Goal: Task Accomplishment & Management: Use online tool/utility

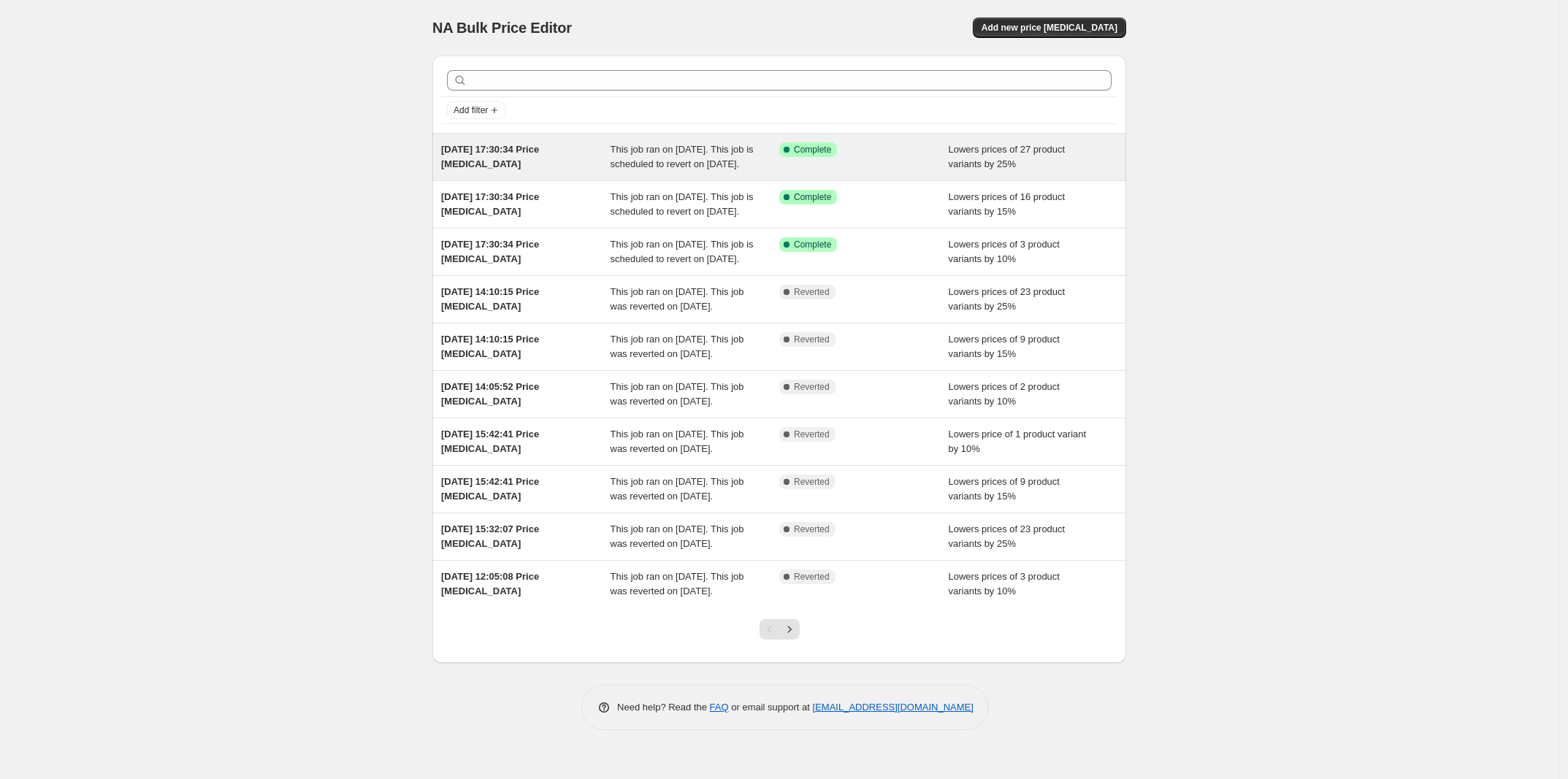
click at [911, 168] on div "Success Complete Complete" at bounding box center [864, 157] width 170 height 29
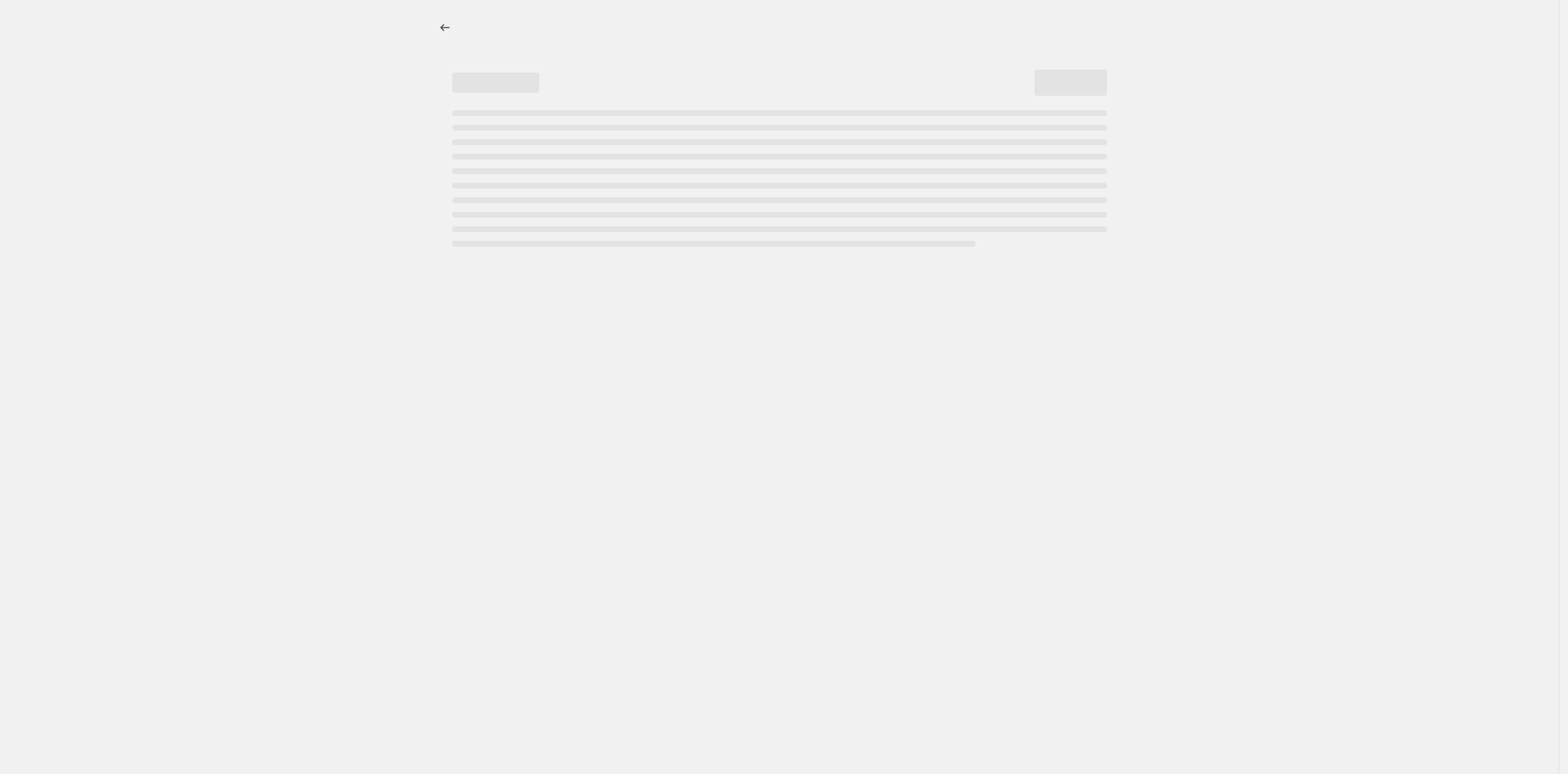
select select "percentage"
select select "no_change"
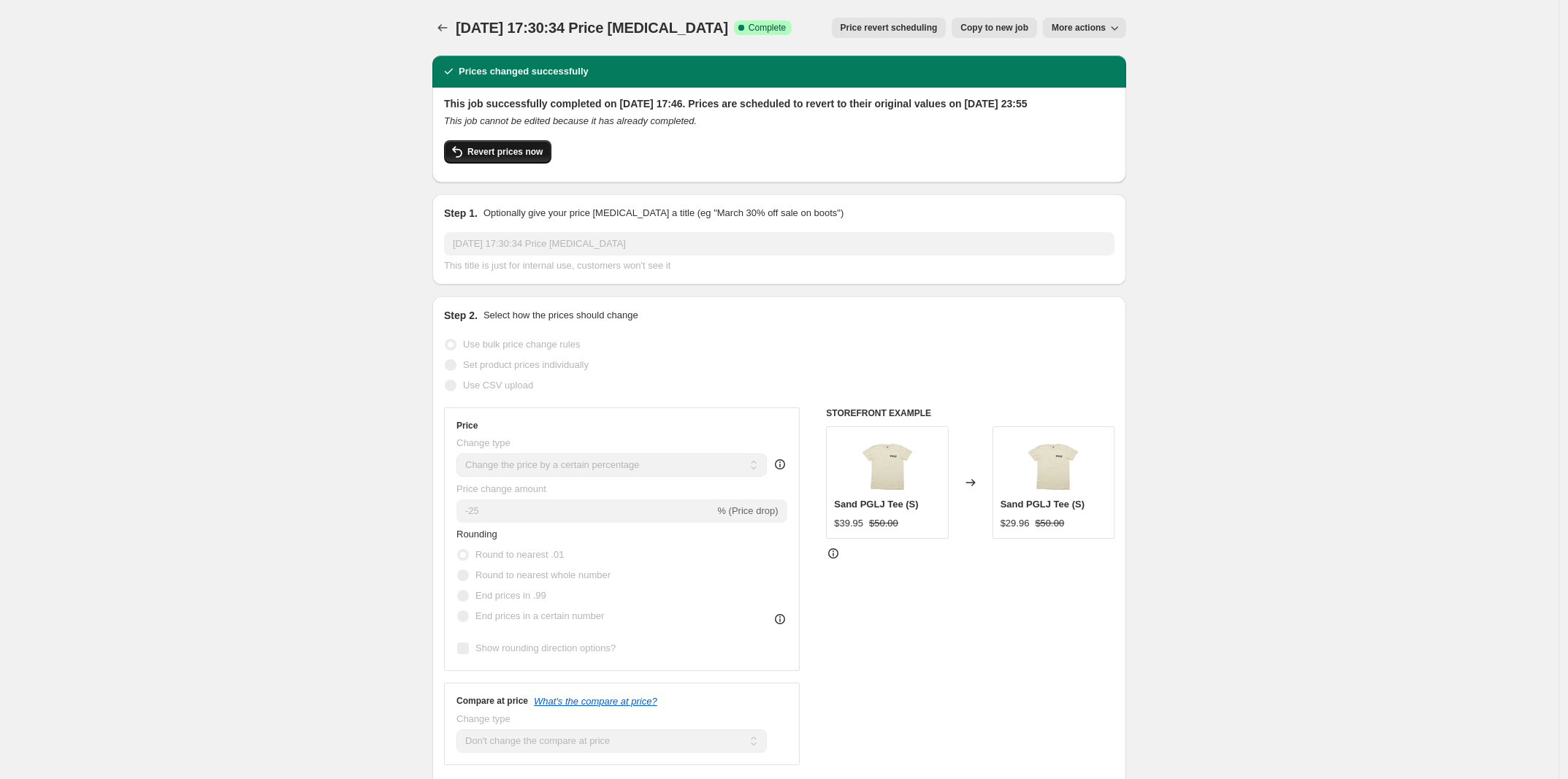
click at [472, 158] on span "Revert prices now" at bounding box center [505, 151] width 75 height 12
checkbox input "false"
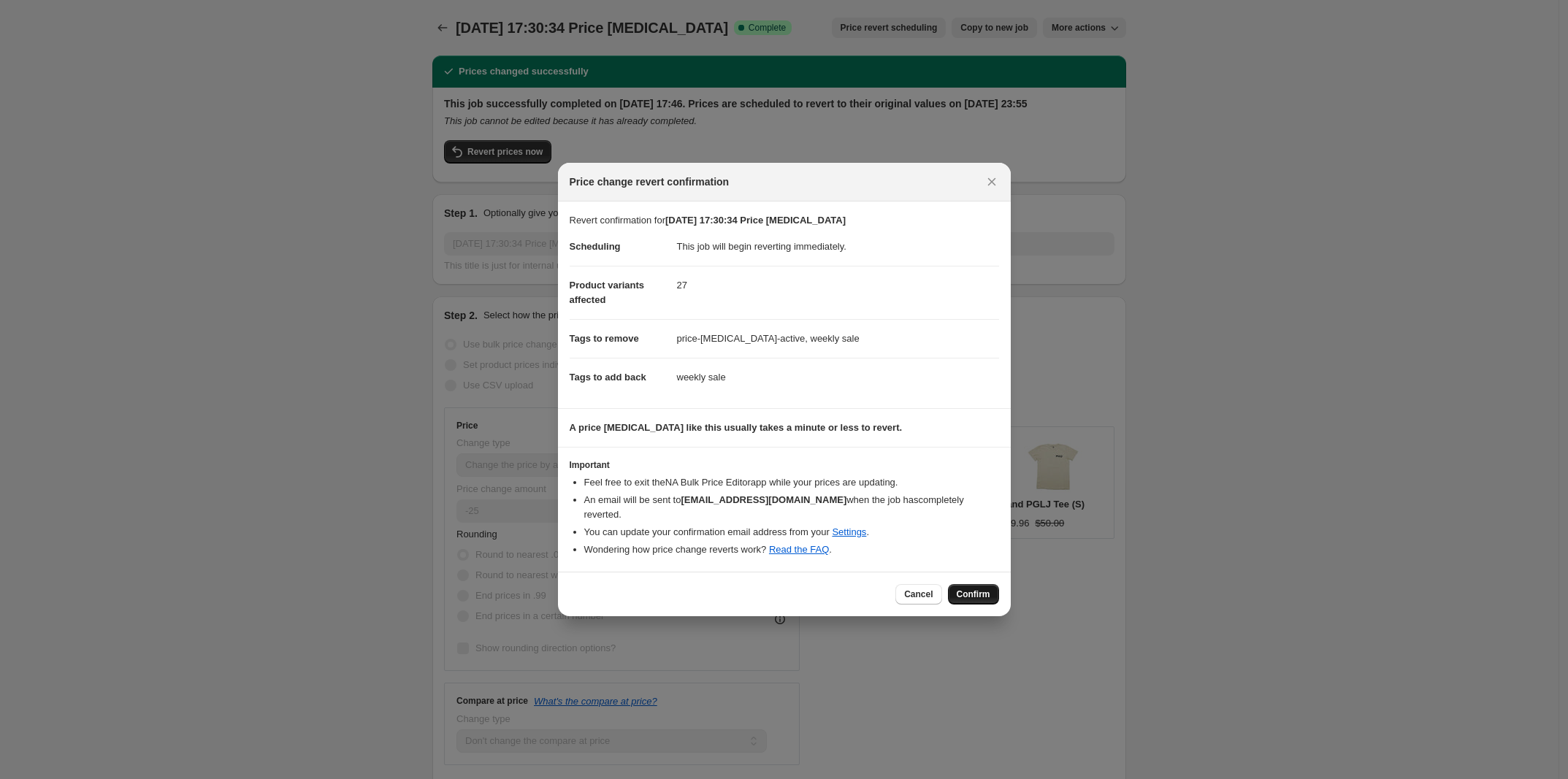
click at [977, 588] on span "Confirm" at bounding box center [973, 593] width 34 height 12
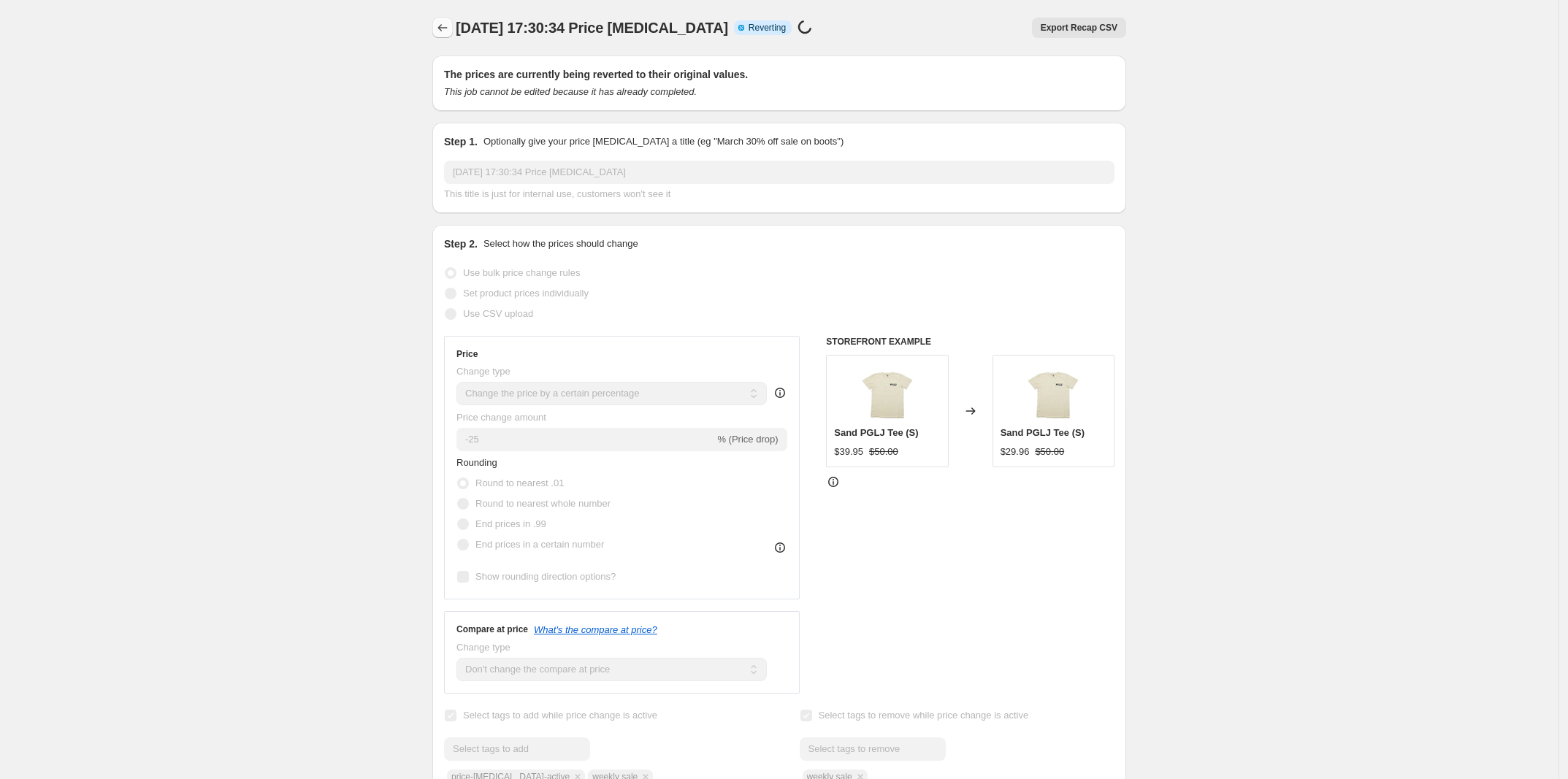
click at [448, 23] on icon "Price change jobs" at bounding box center [442, 28] width 15 height 15
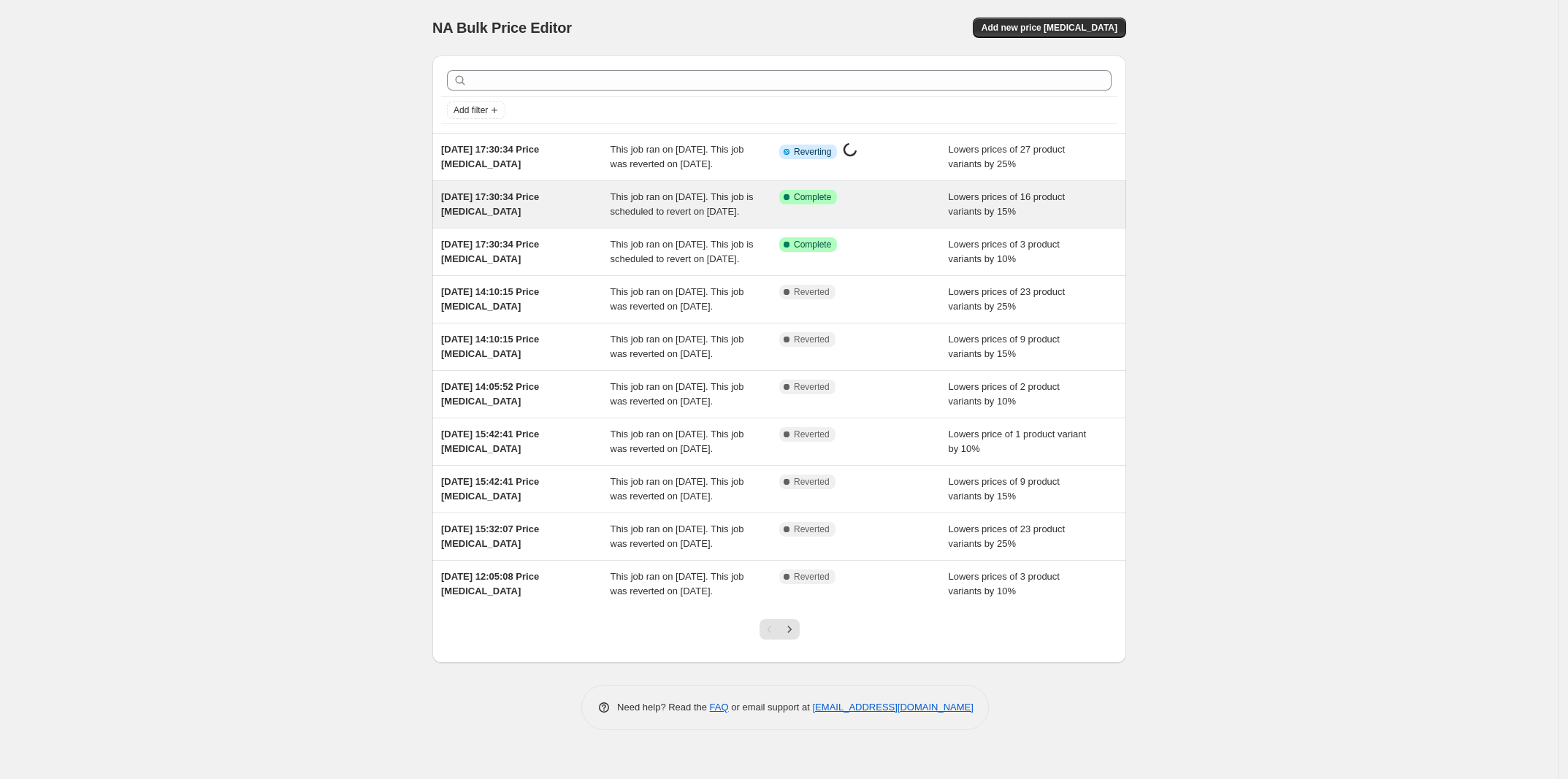
click at [764, 218] on div "This job ran on 6 August 2025. This job is scheduled to revert on 31 August 202…" at bounding box center [695, 205] width 170 height 29
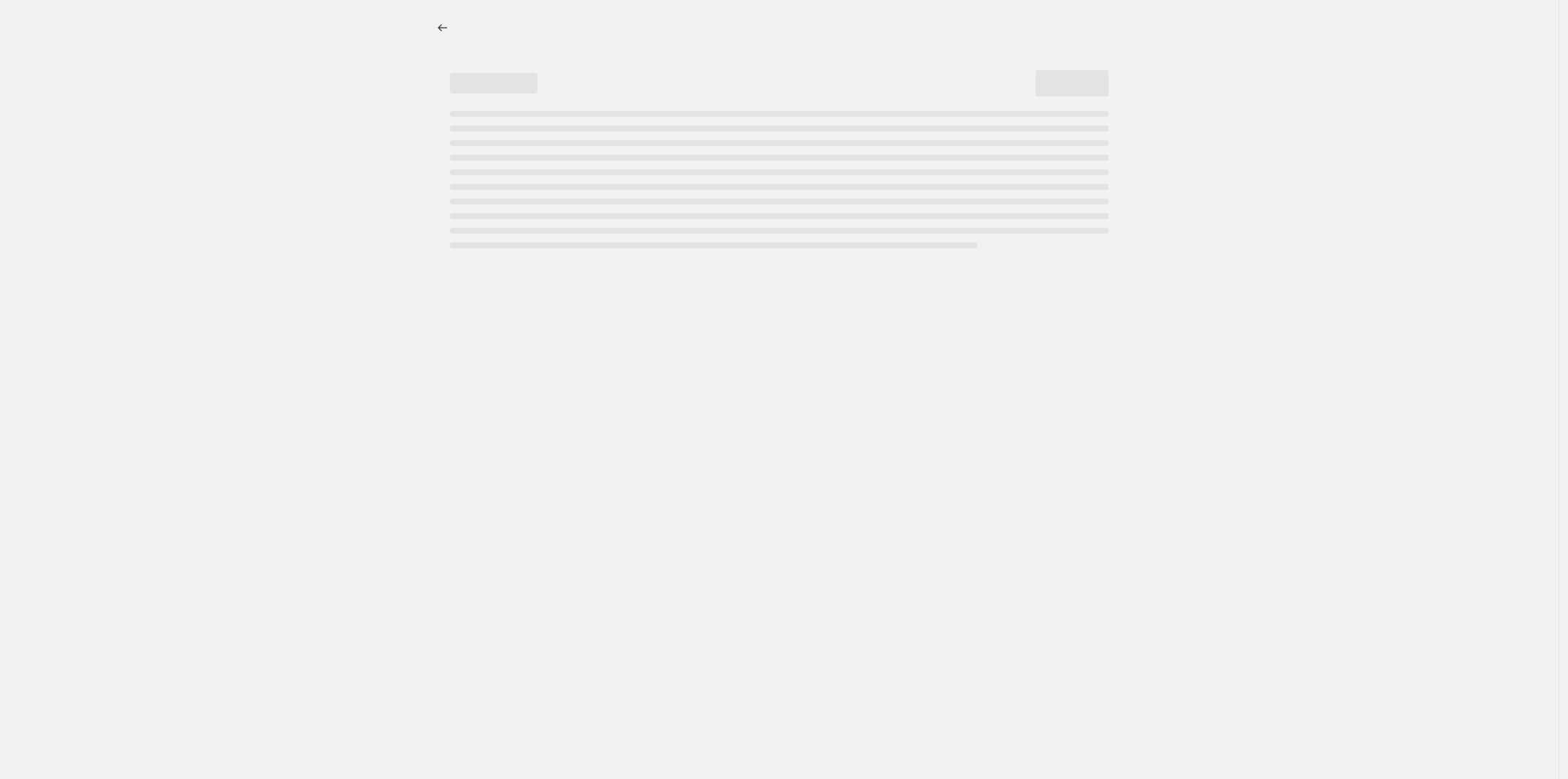
select select "percentage"
select select "no_change"
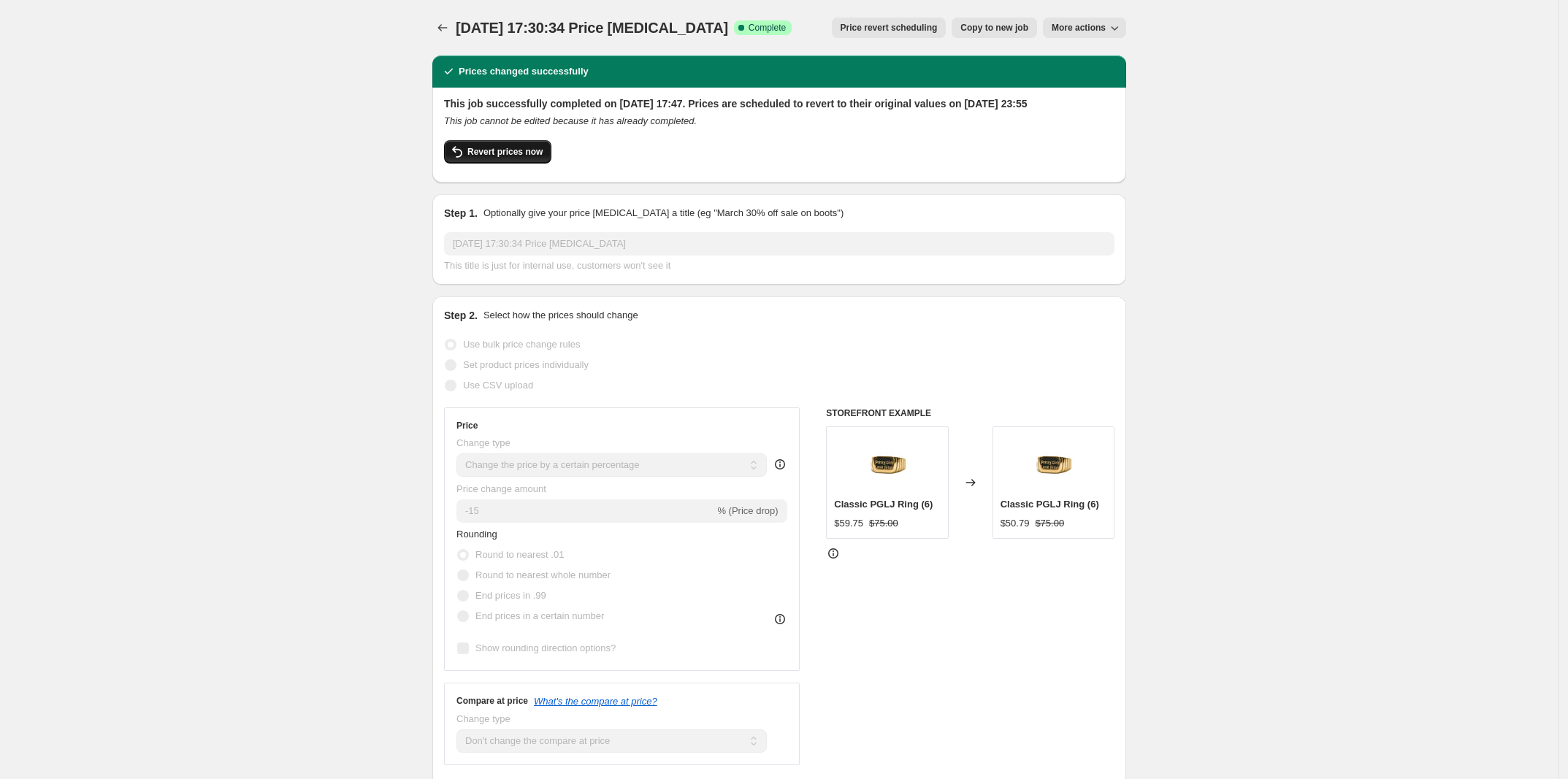
click at [483, 158] on span "Revert prices now" at bounding box center [505, 151] width 75 height 12
checkbox input "false"
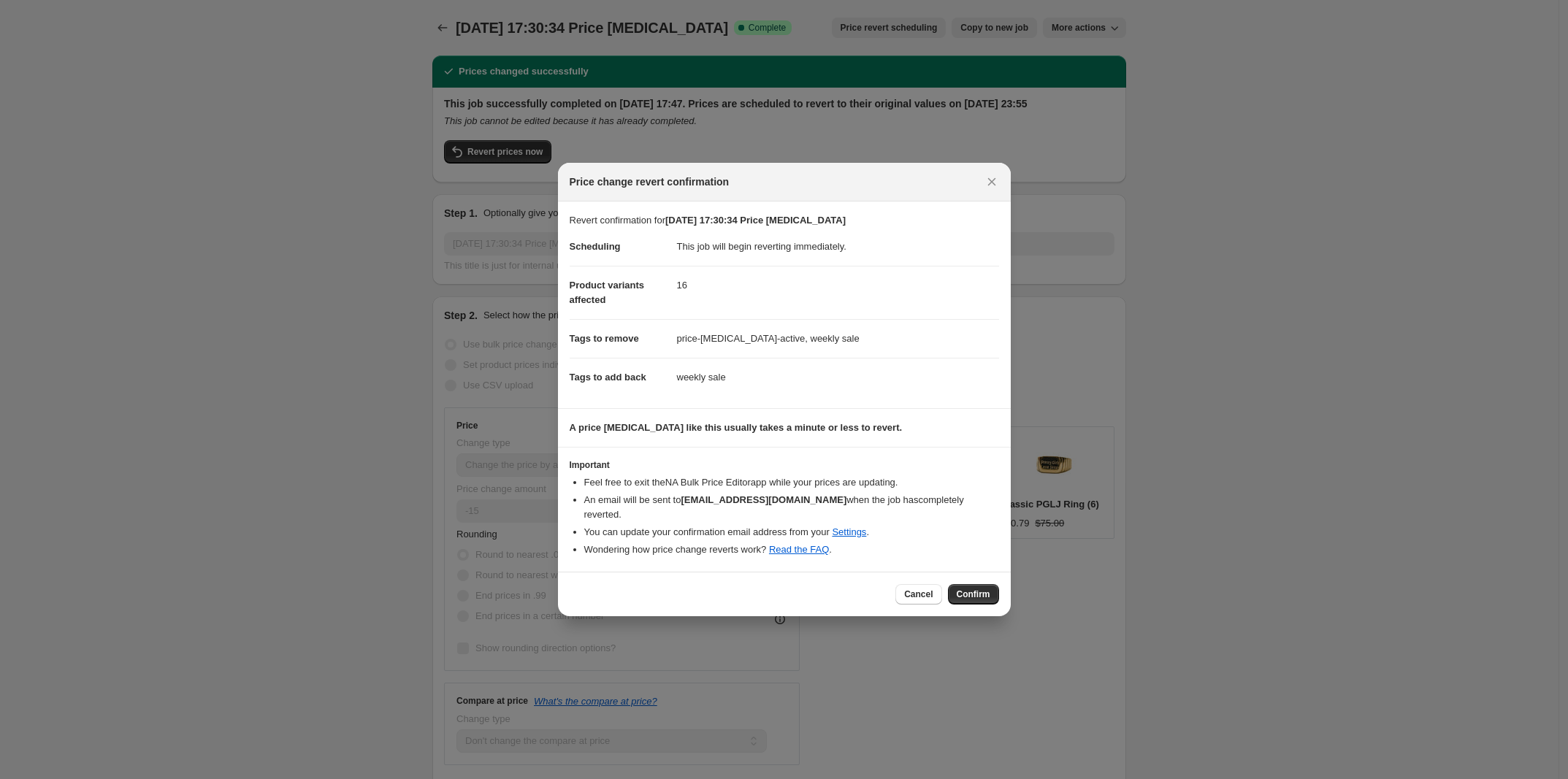
click at [1001, 597] on div "Cancel Confirm" at bounding box center [784, 594] width 453 height 44
click at [981, 593] on span "Confirm" at bounding box center [973, 593] width 34 height 12
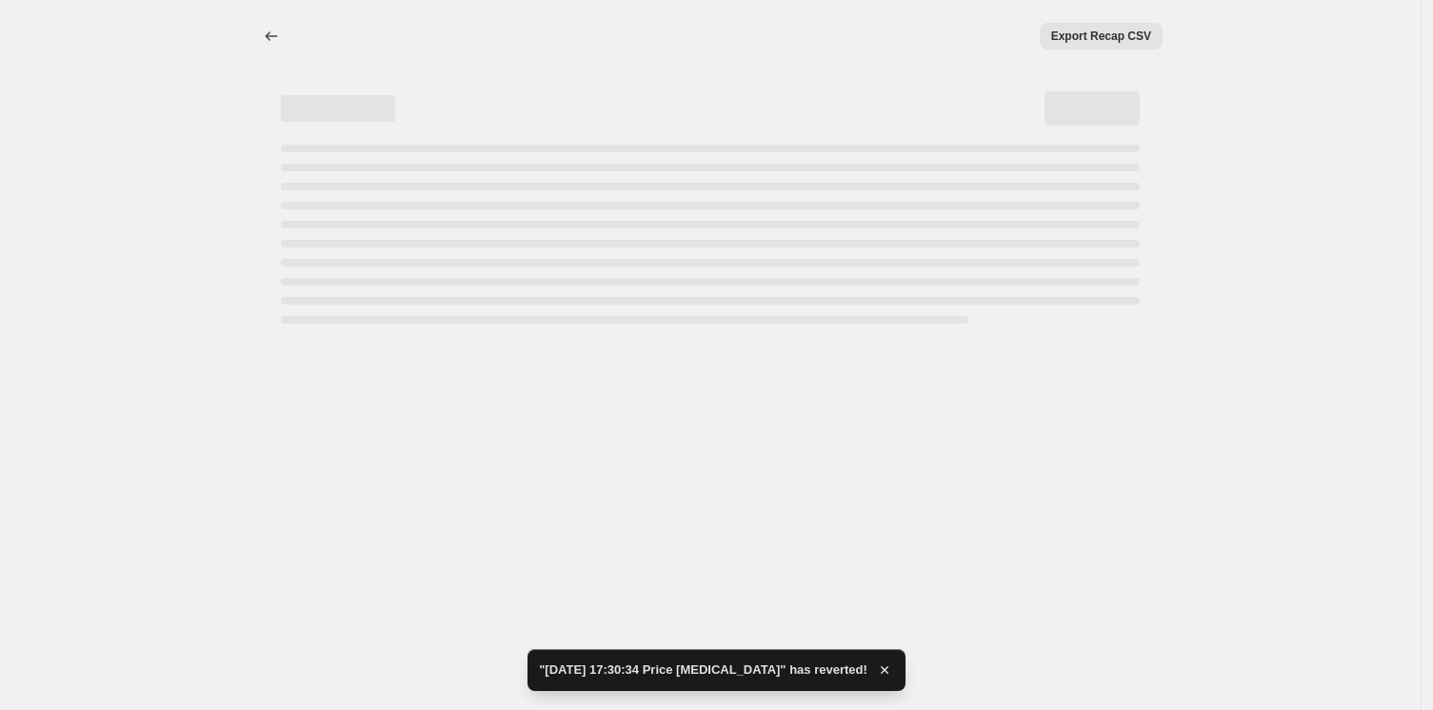
select select "percentage"
select select "no_change"
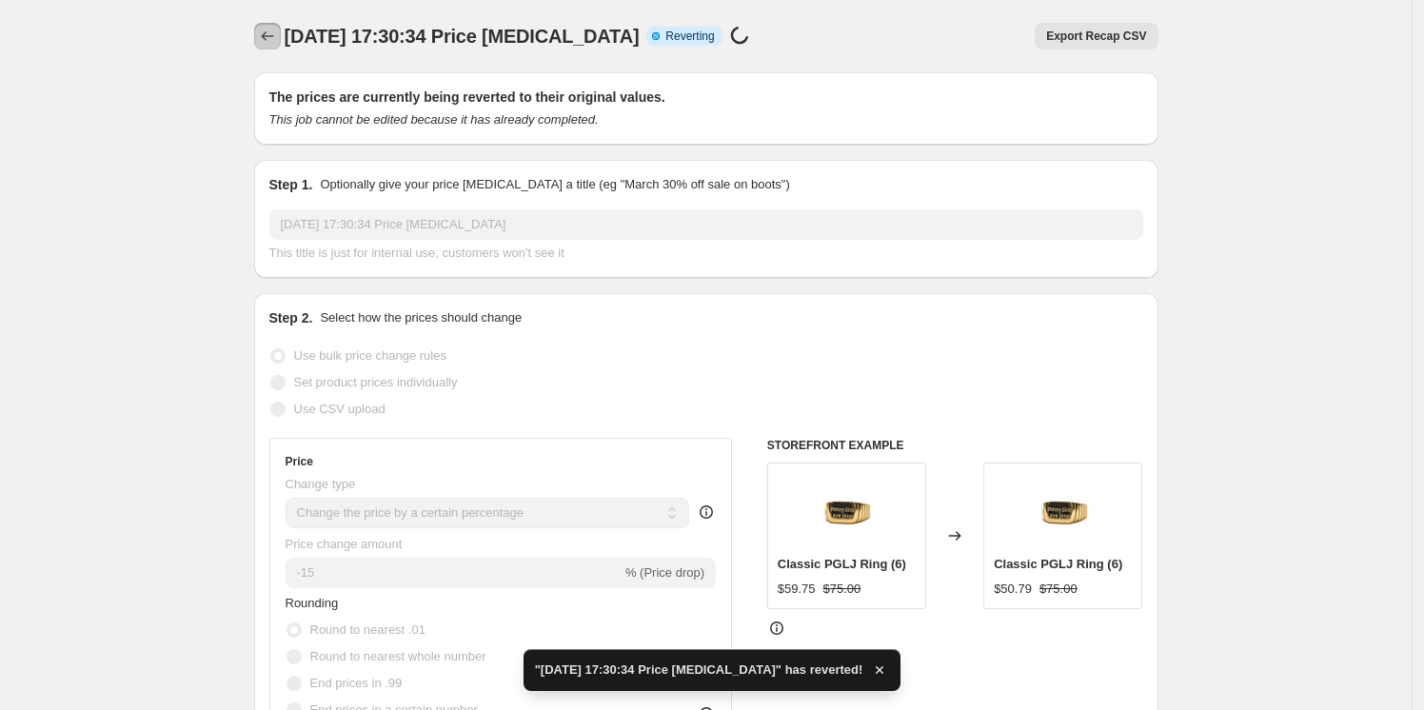
drag, startPoint x: 1763, startPoint y: 4, endPoint x: 266, endPoint y: 34, distance: 1498.0
click at [266, 34] on icon "Price change jobs" at bounding box center [267, 36] width 19 height 19
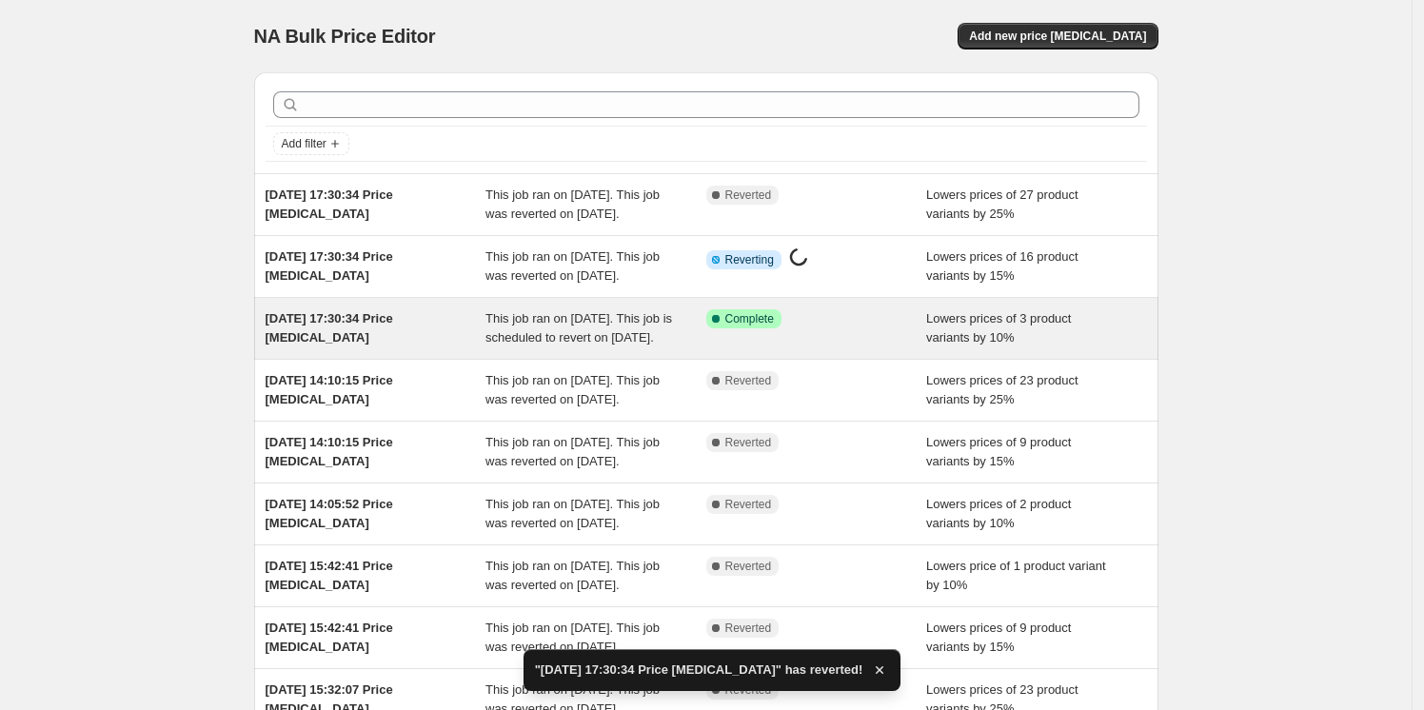
click at [530, 345] on span "This job ran on 6 August 2025. This job is scheduled to revert on 31 August 202…" at bounding box center [579, 327] width 187 height 33
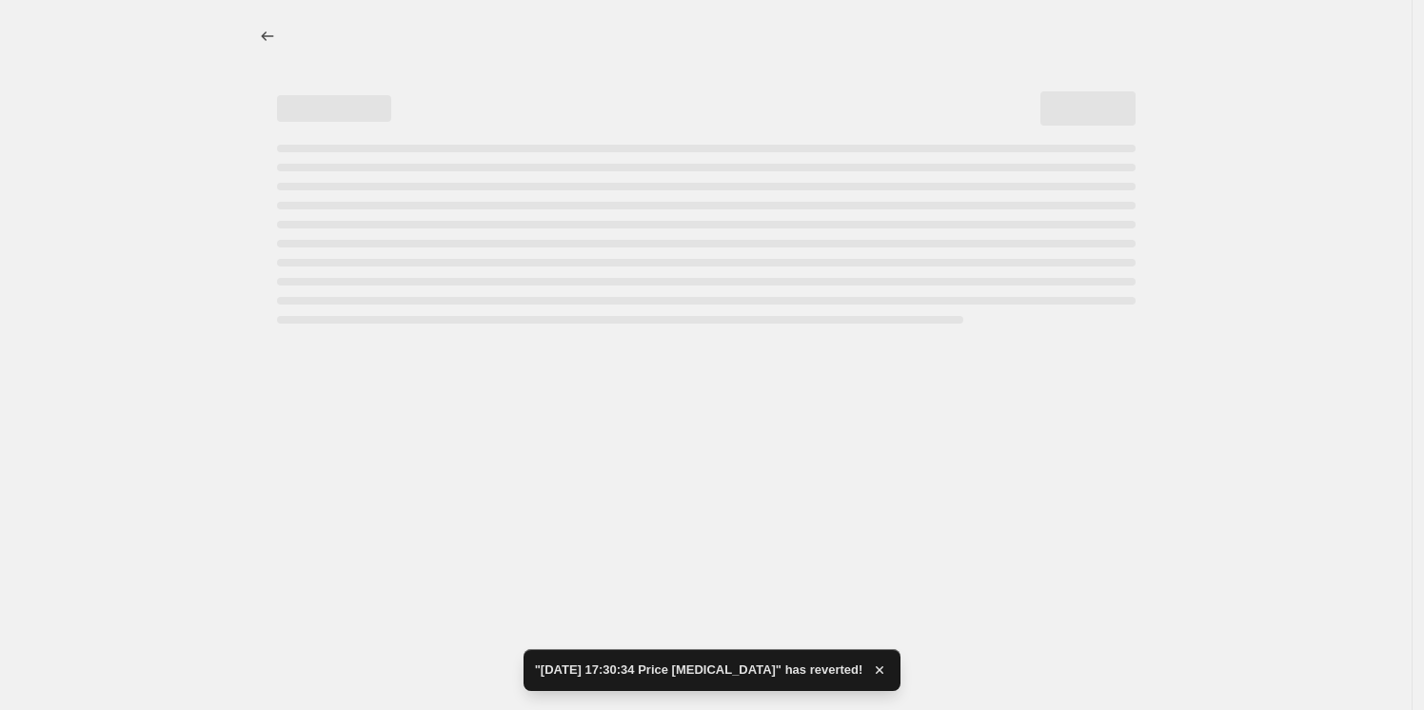
select select "percentage"
select select "no_change"
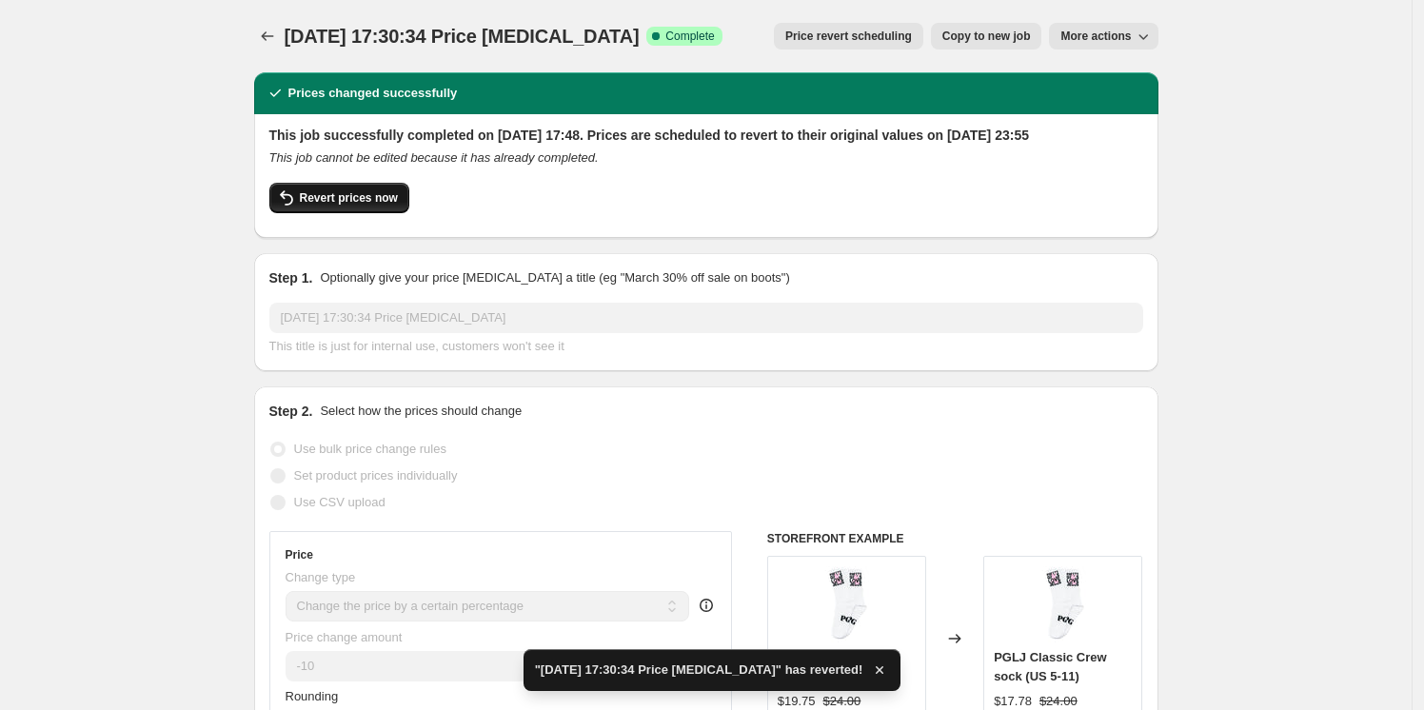
click at [361, 206] on span "Revert prices now" at bounding box center [349, 197] width 98 height 15
checkbox input "false"
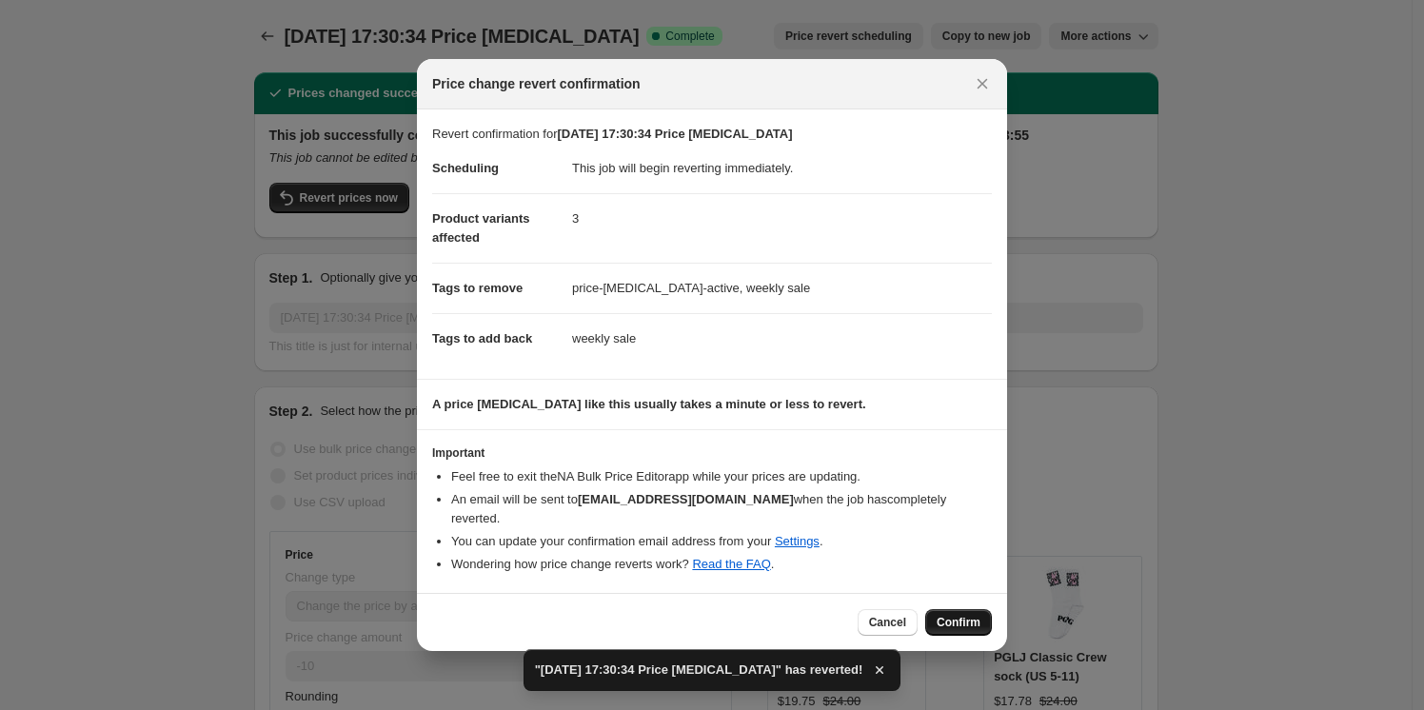
click at [970, 609] on button "Confirm" at bounding box center [958, 622] width 67 height 27
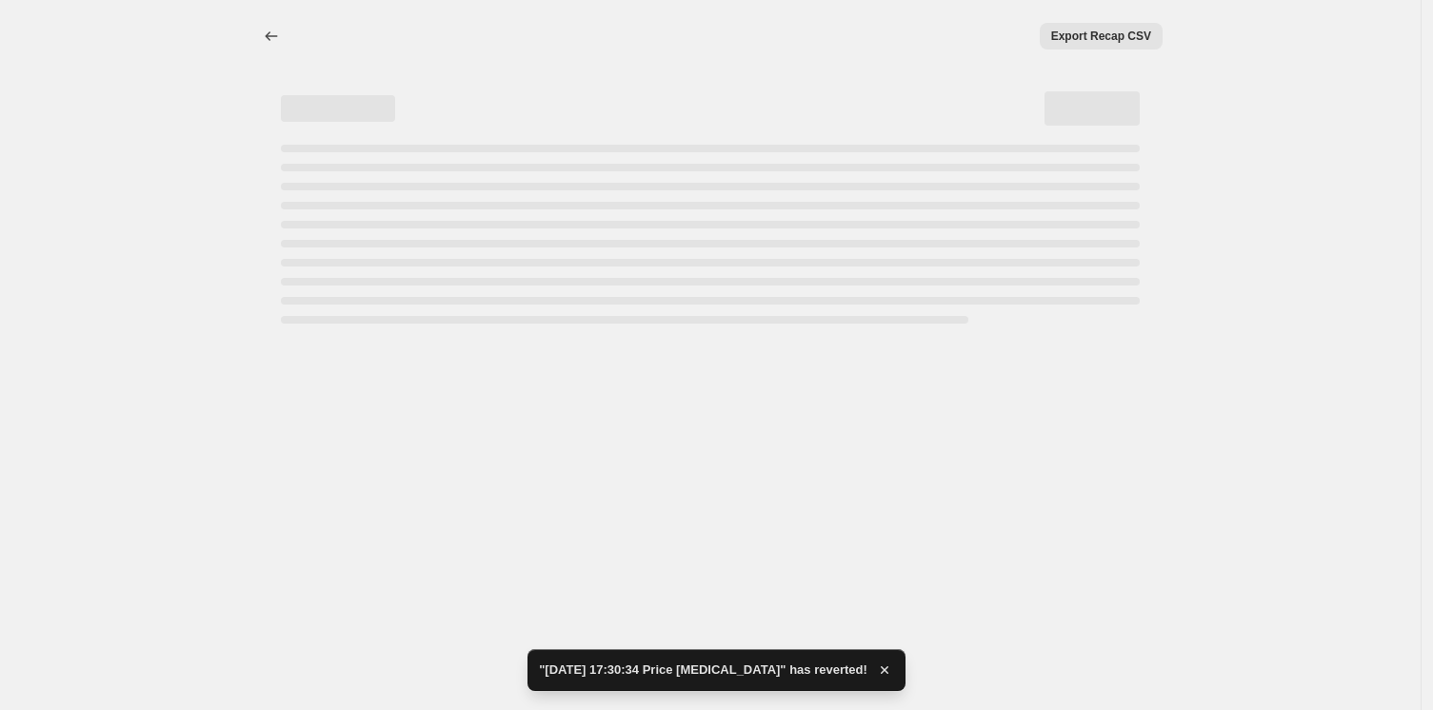
select select "percentage"
select select "no_change"
